Goal: Navigation & Orientation: Find specific page/section

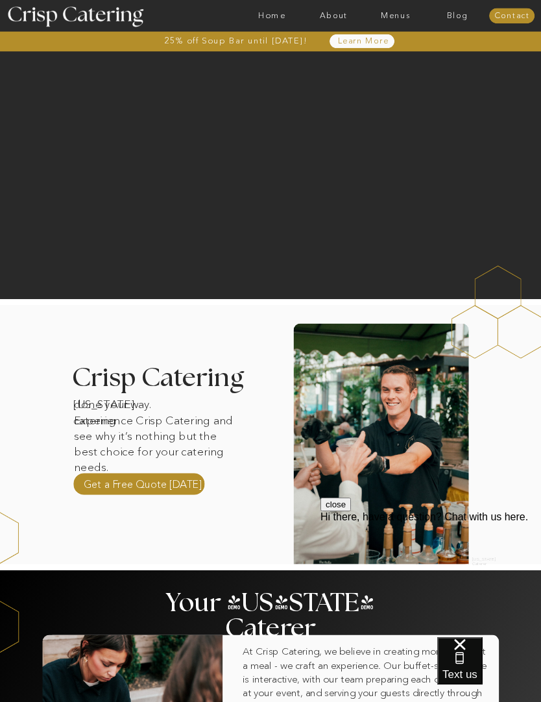
click at [396, 19] on nav "Menus" at bounding box center [396, 15] width 62 height 9
click at [418, 43] on nav "Summer (Mar-Aug)" at bounding box center [398, 40] width 80 height 8
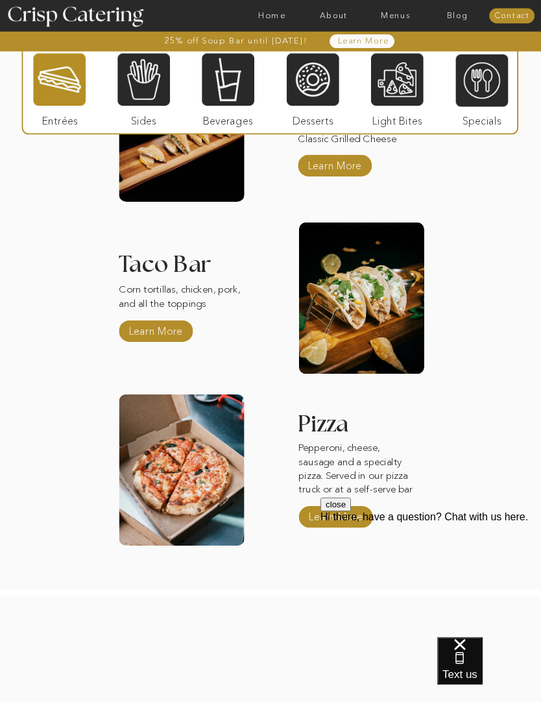
scroll to position [986, 0]
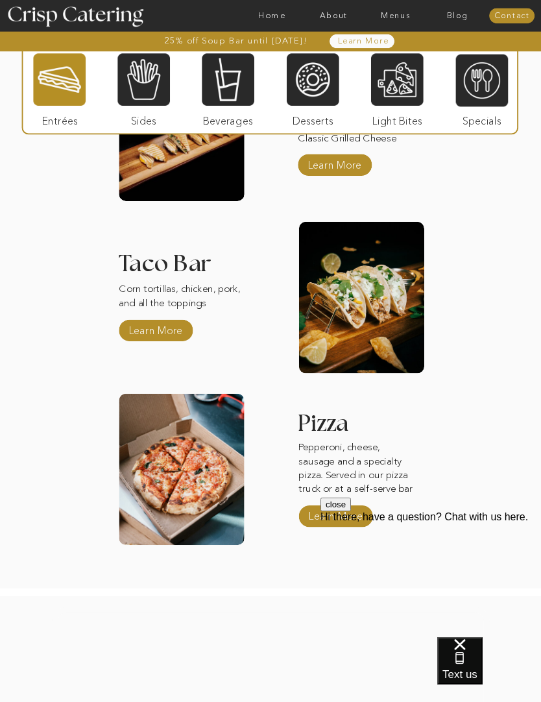
click at [478, 668] on span "Text us" at bounding box center [459, 674] width 35 height 12
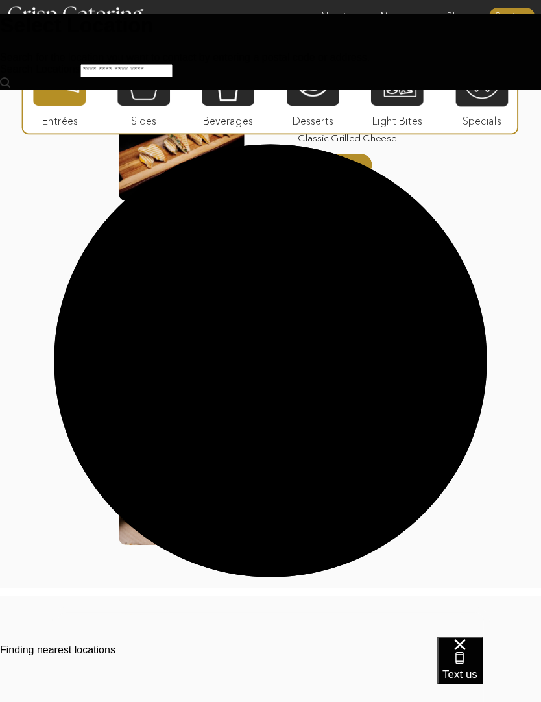
scroll to position [0, 0]
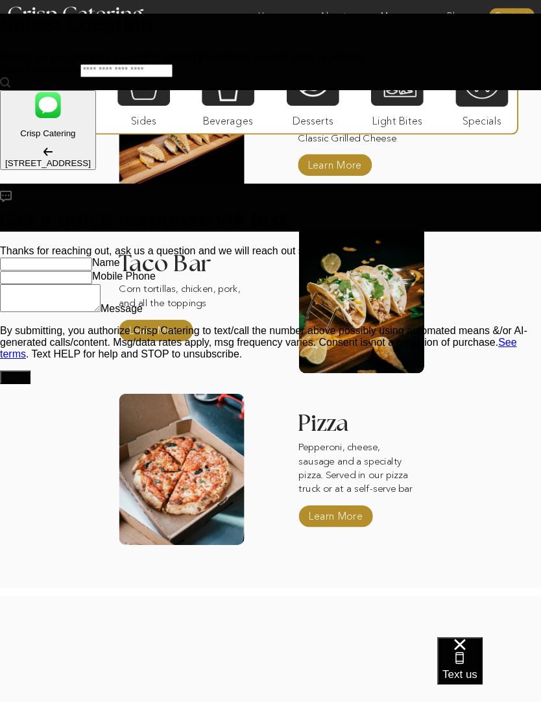
click at [478, 668] on span "Text us" at bounding box center [459, 674] width 35 height 12
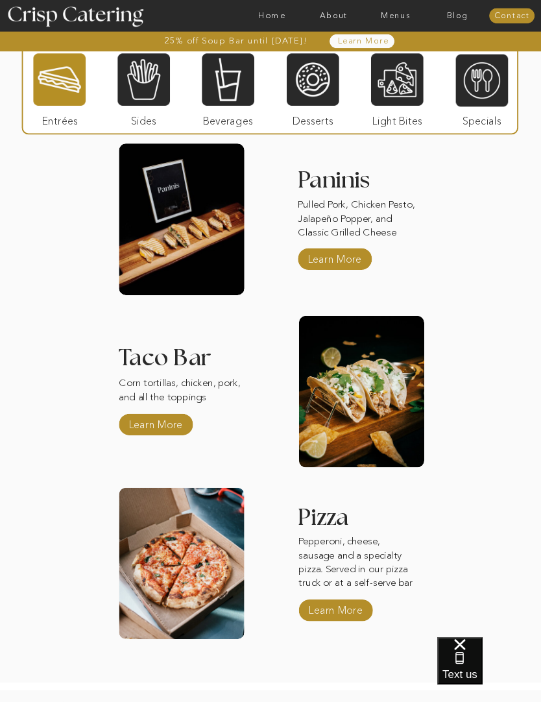
scroll to position [883, 0]
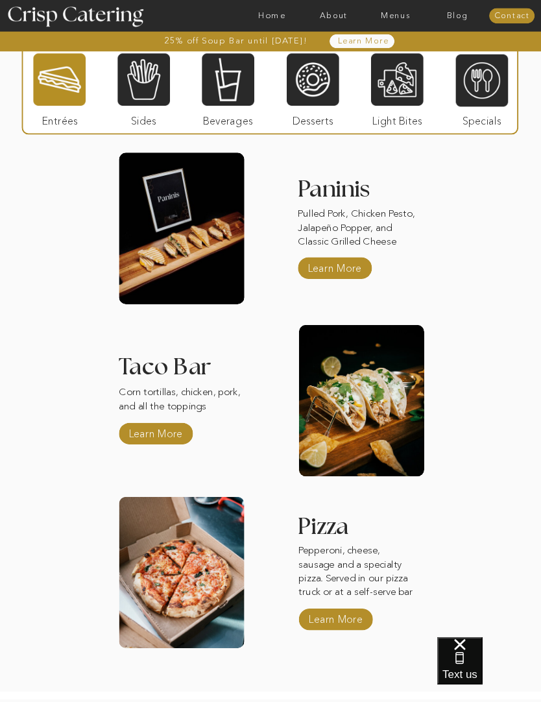
click at [170, 434] on p "Learn More" at bounding box center [156, 431] width 60 height 26
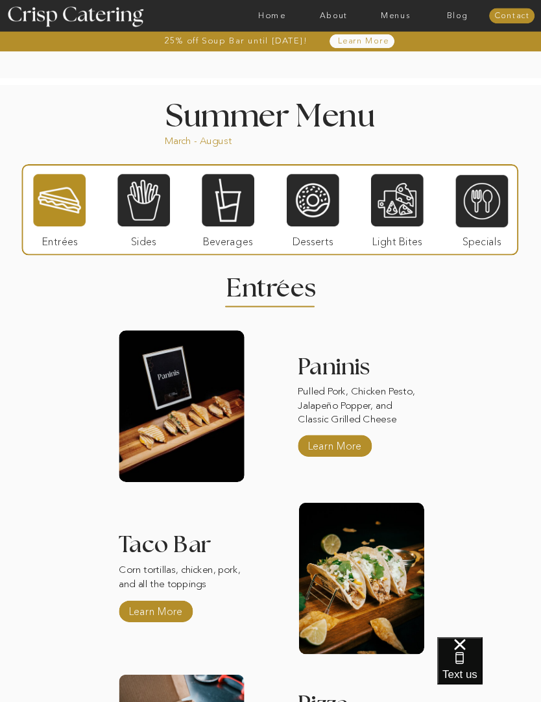
scroll to position [705, 0]
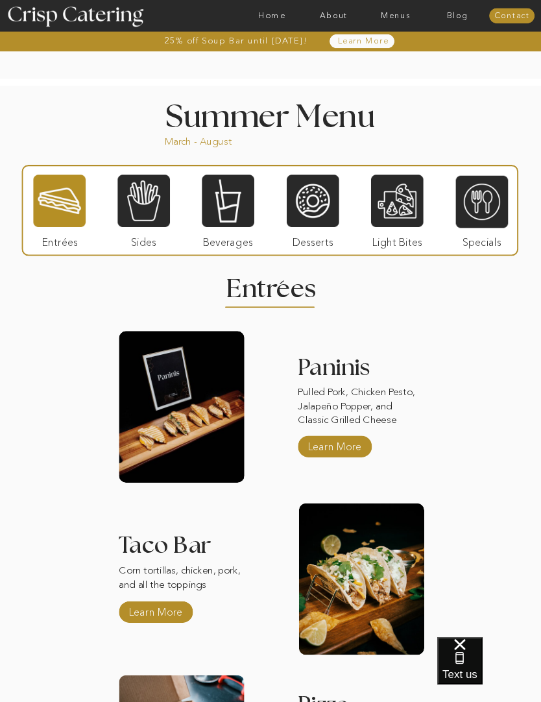
click at [478, 206] on div at bounding box center [482, 202] width 53 height 54
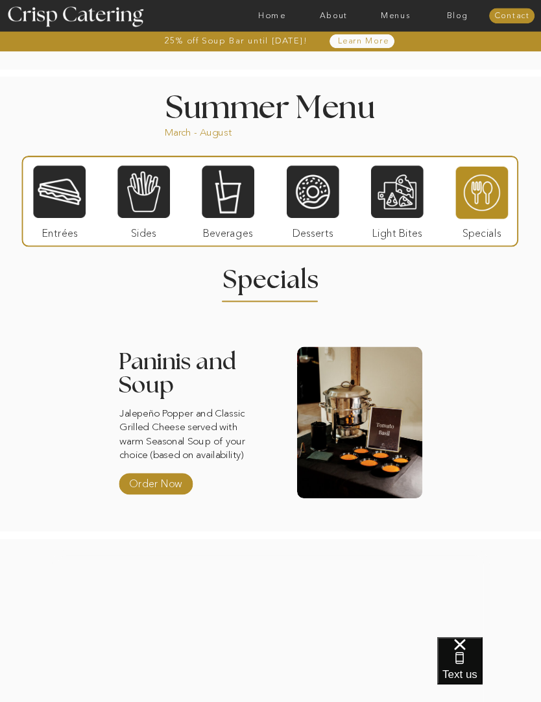
scroll to position [708, 0]
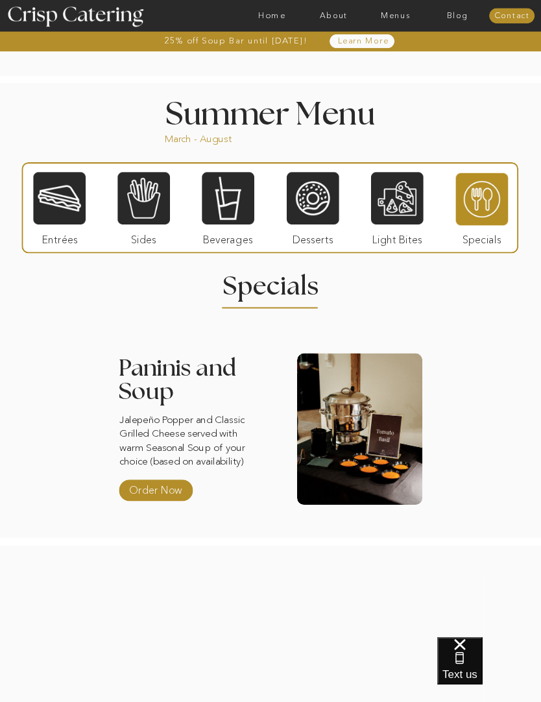
click at [406, 210] on div at bounding box center [397, 198] width 53 height 54
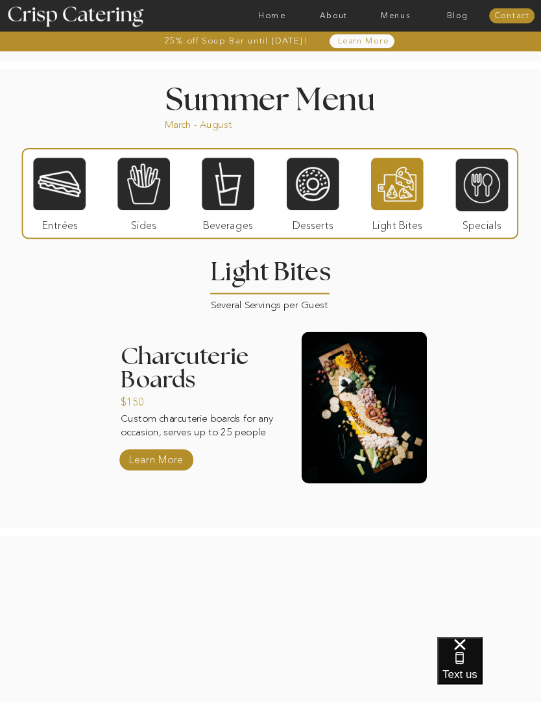
scroll to position [716, 0]
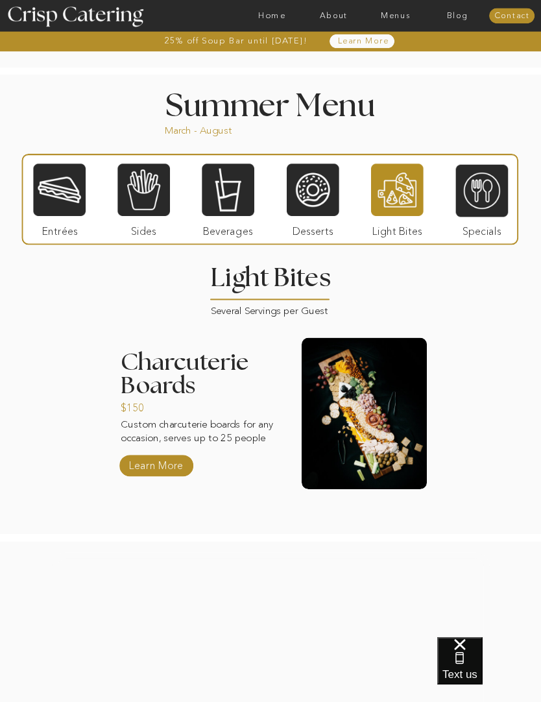
click at [317, 208] on div at bounding box center [313, 190] width 53 height 54
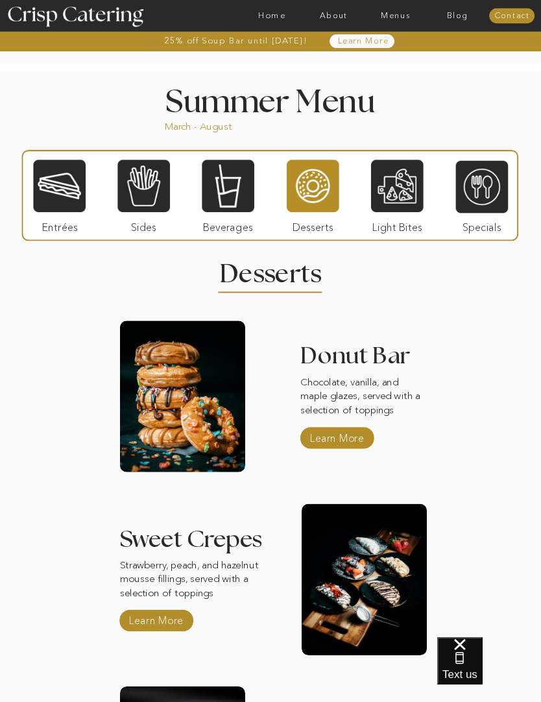
scroll to position [721, 0]
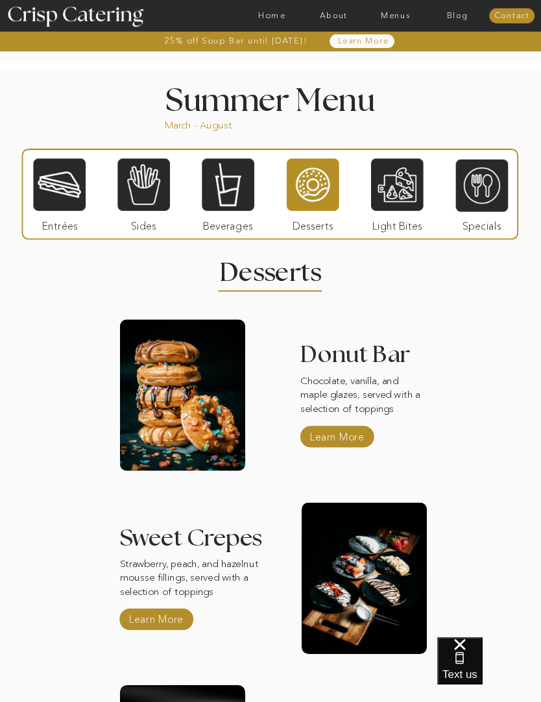
click at [241, 199] on div at bounding box center [228, 185] width 53 height 54
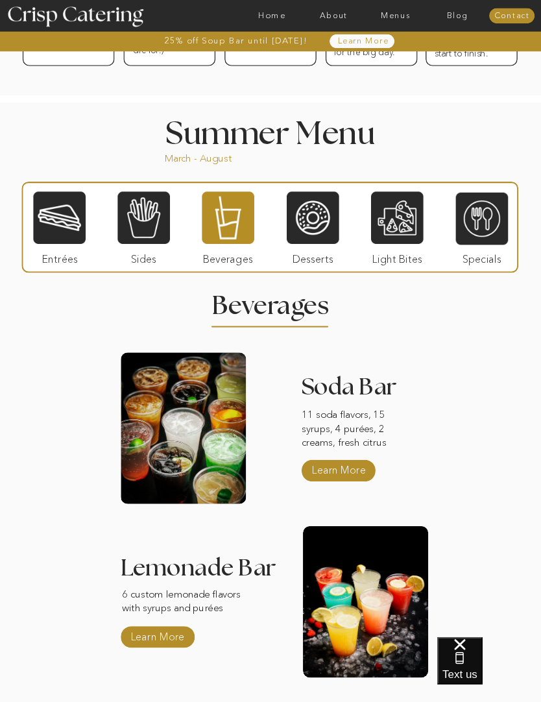
scroll to position [675, 0]
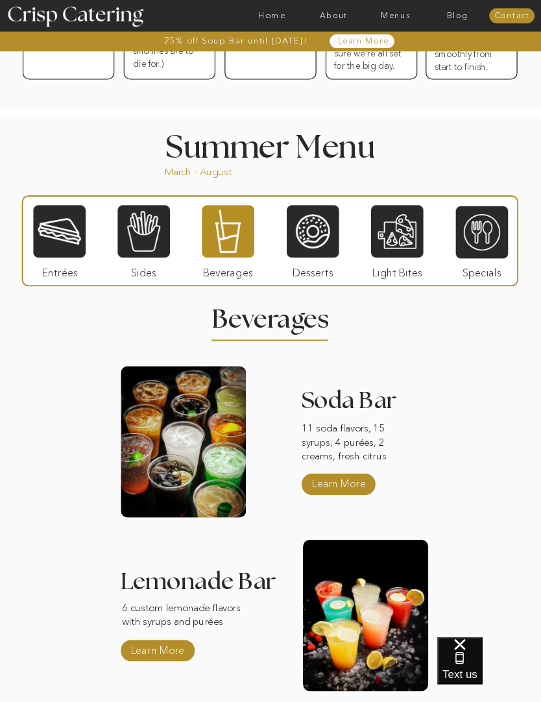
click at [140, 233] on div at bounding box center [143, 231] width 53 height 54
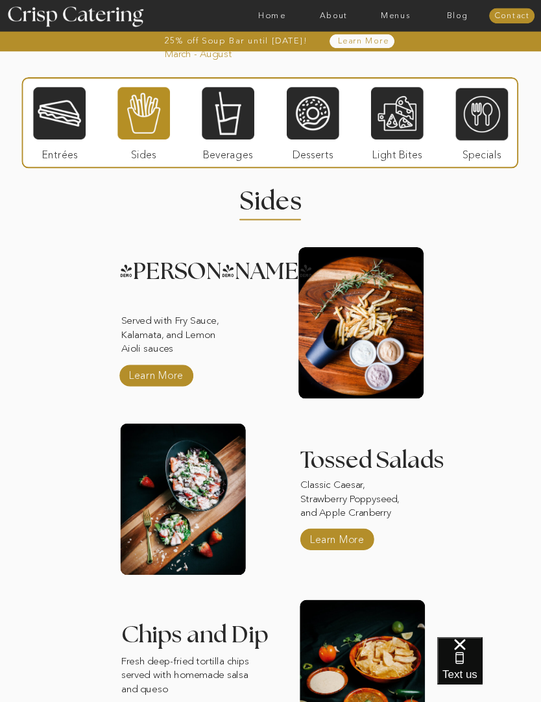
scroll to position [790, 0]
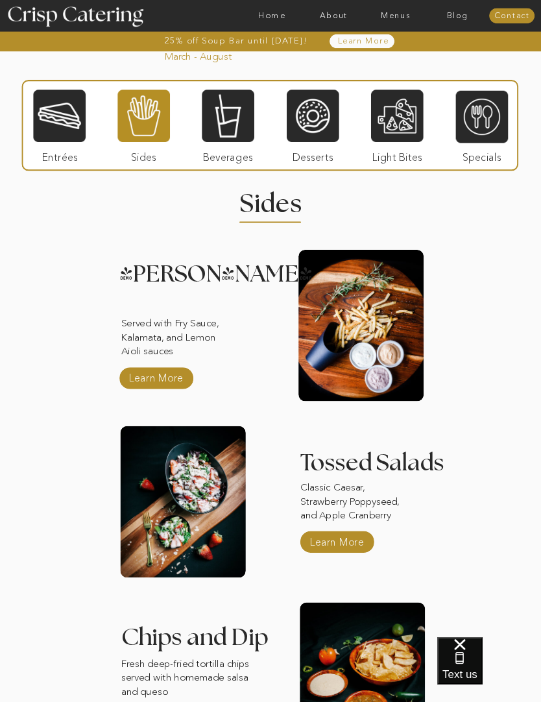
click at [69, 103] on div at bounding box center [59, 116] width 53 height 54
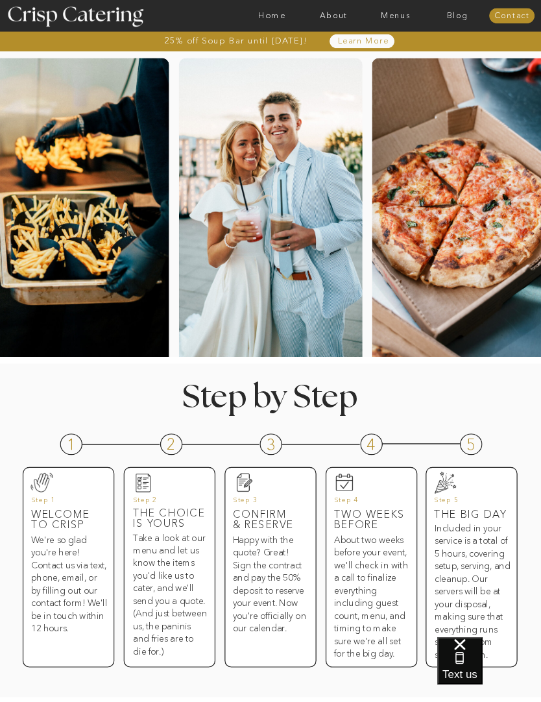
scroll to position [0, 0]
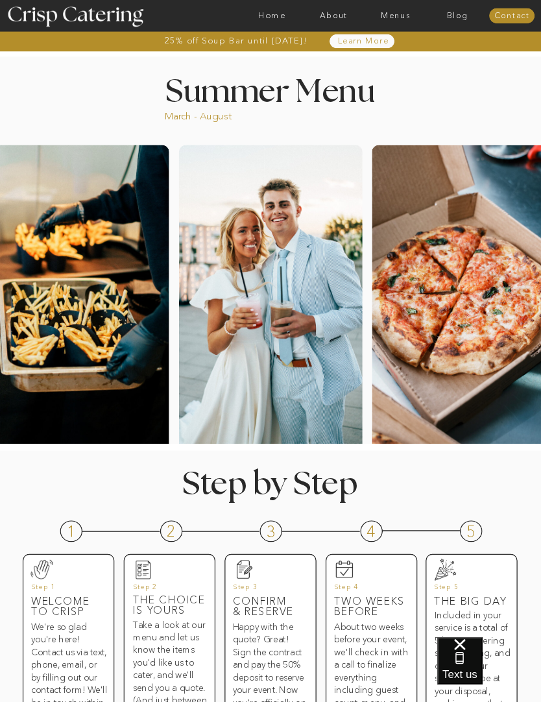
click at [339, 14] on nav "About" at bounding box center [334, 15] width 62 height 9
click at [282, 14] on nav "Home" at bounding box center [272, 15] width 62 height 9
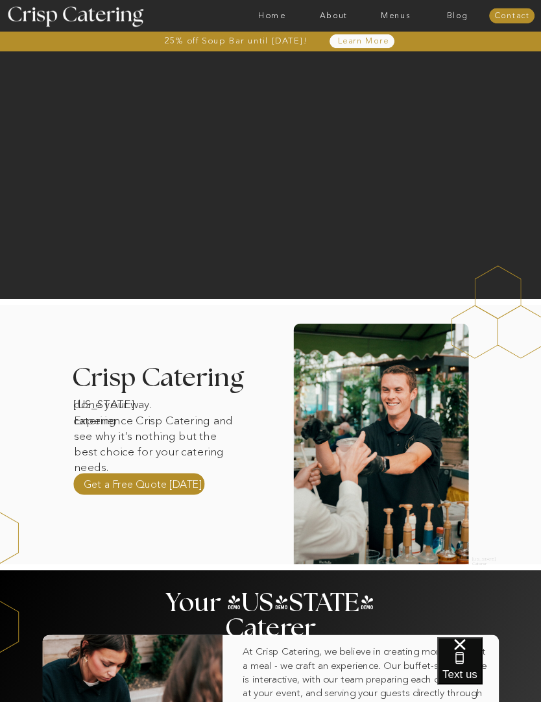
click at [274, 17] on nav "Home" at bounding box center [272, 15] width 62 height 9
